Goal: Task Accomplishment & Management: Use online tool/utility

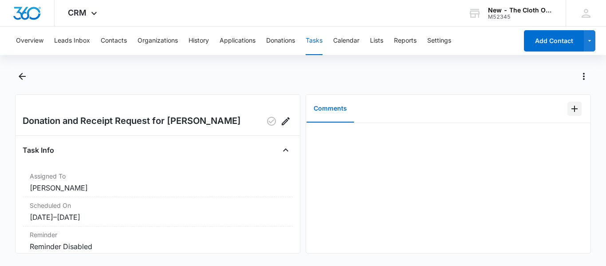
click at [571, 109] on icon "Add Comment" at bounding box center [574, 109] width 6 height 6
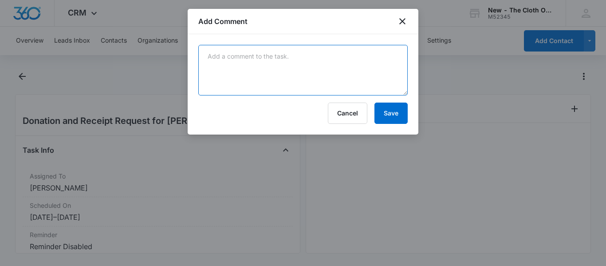
click at [323, 75] on textarea at bounding box center [302, 70] width 209 height 51
paste textarea "9534 6135 2849 5279 5390 36"
type textarea "9534 6135 2849 5279 5390 36"
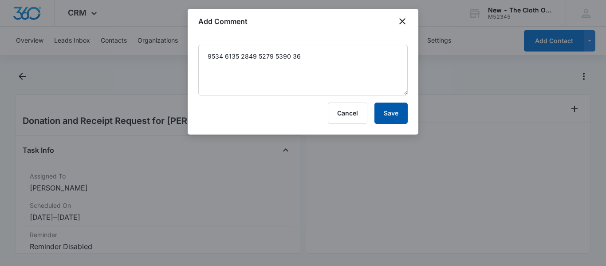
click at [385, 111] on button "Save" at bounding box center [390, 112] width 33 height 21
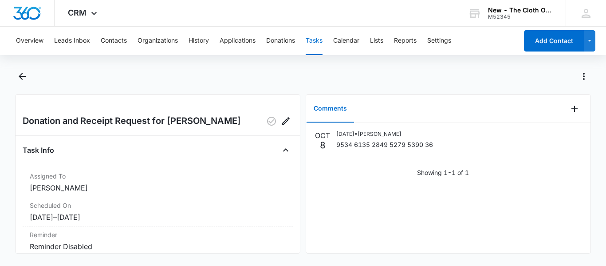
click at [317, 39] on button "Tasks" at bounding box center [314, 41] width 17 height 28
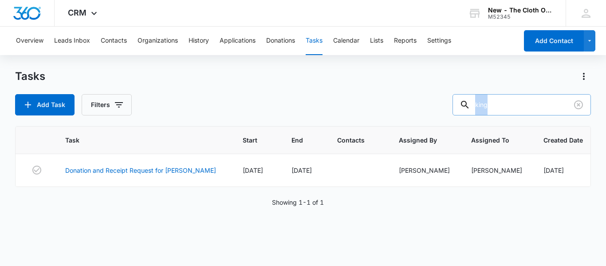
drag, startPoint x: 514, startPoint y: 117, endPoint x: 504, endPoint y: 114, distance: 9.8
click at [504, 114] on div "Tasks Add Task Filters king Task Start End Contacts Assigned By Assigned To Cre…" at bounding box center [303, 167] width 576 height 196
click at [514, 106] on input "king" at bounding box center [521, 104] width 138 height 21
drag, startPoint x: 514, startPoint y: 106, endPoint x: 413, endPoint y: 102, distance: 100.8
click at [413, 102] on div "Add Task Filters king" at bounding box center [303, 104] width 576 height 21
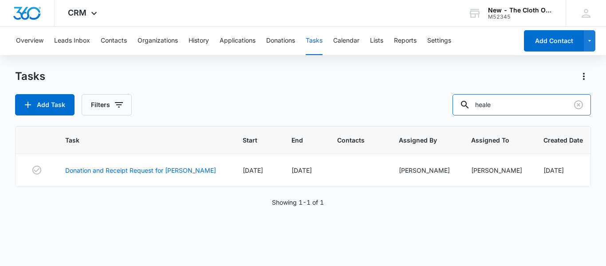
type input "heale"
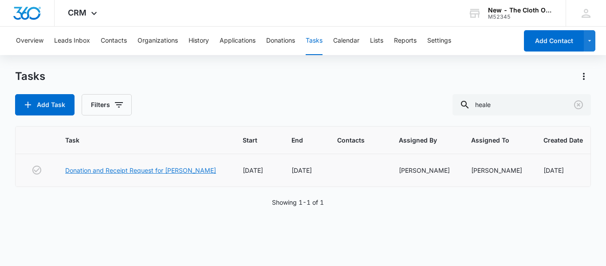
click at [119, 175] on link "Donation and Receipt Request for [PERSON_NAME]" at bounding box center [140, 169] width 151 height 9
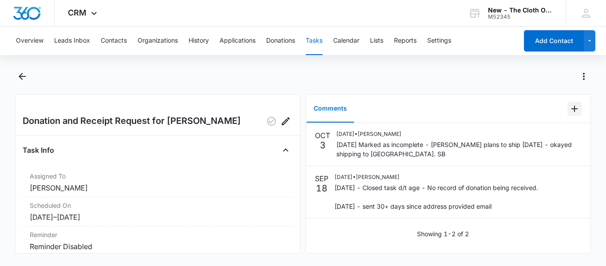
click at [569, 107] on icon "Add Comment" at bounding box center [574, 108] width 11 height 11
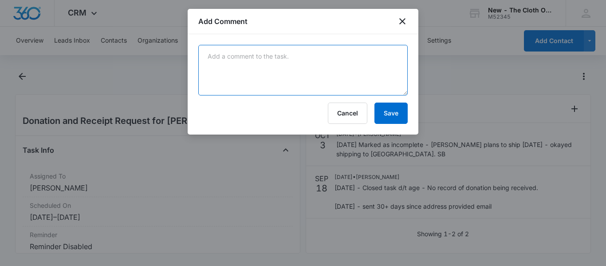
click at [221, 66] on textarea at bounding box center [302, 70] width 209 height 51
paste textarea "9534610608085276070454"
type textarea "9534610608085276070454"
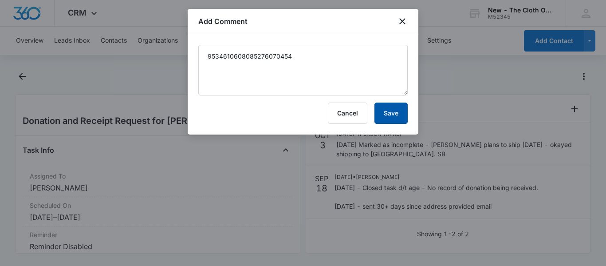
click at [385, 115] on button "Save" at bounding box center [390, 112] width 33 height 21
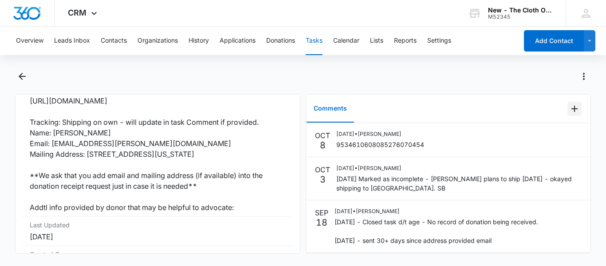
scroll to position [226, 0]
